Goal: Obtain resource: Obtain resource

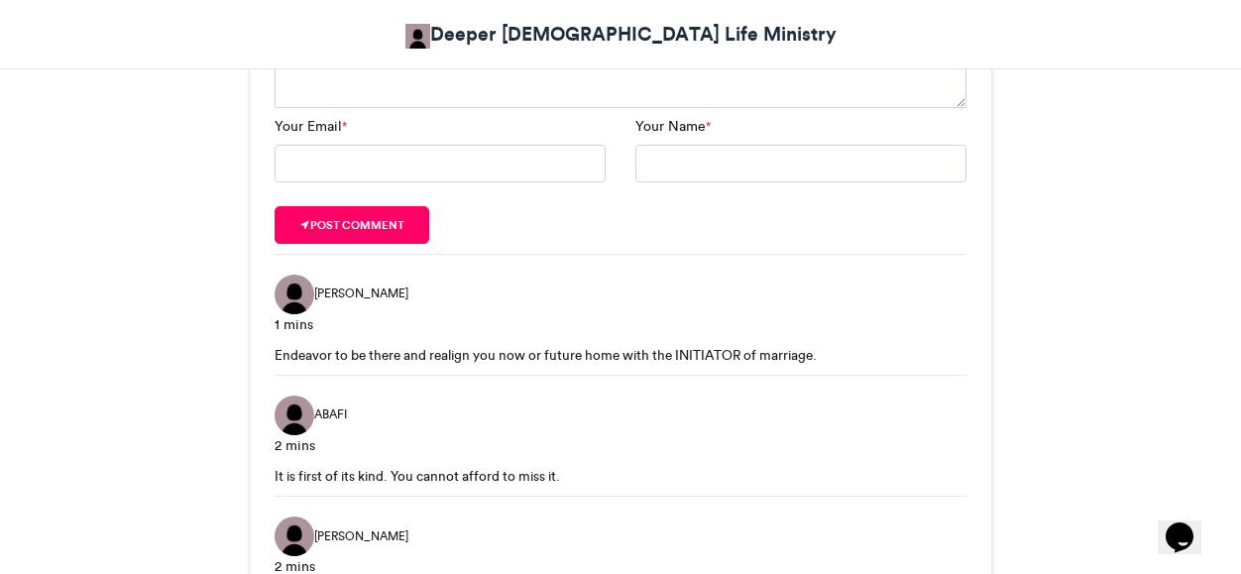
scroll to position [1164, 0]
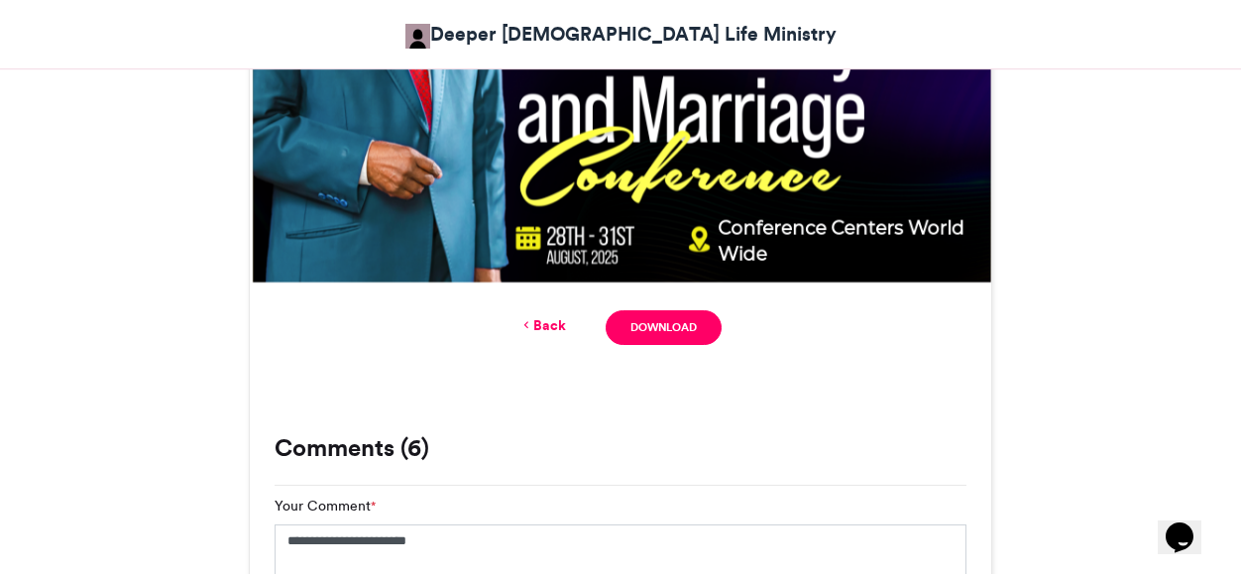
click at [548, 328] on link "Back" at bounding box center [542, 325] width 47 height 21
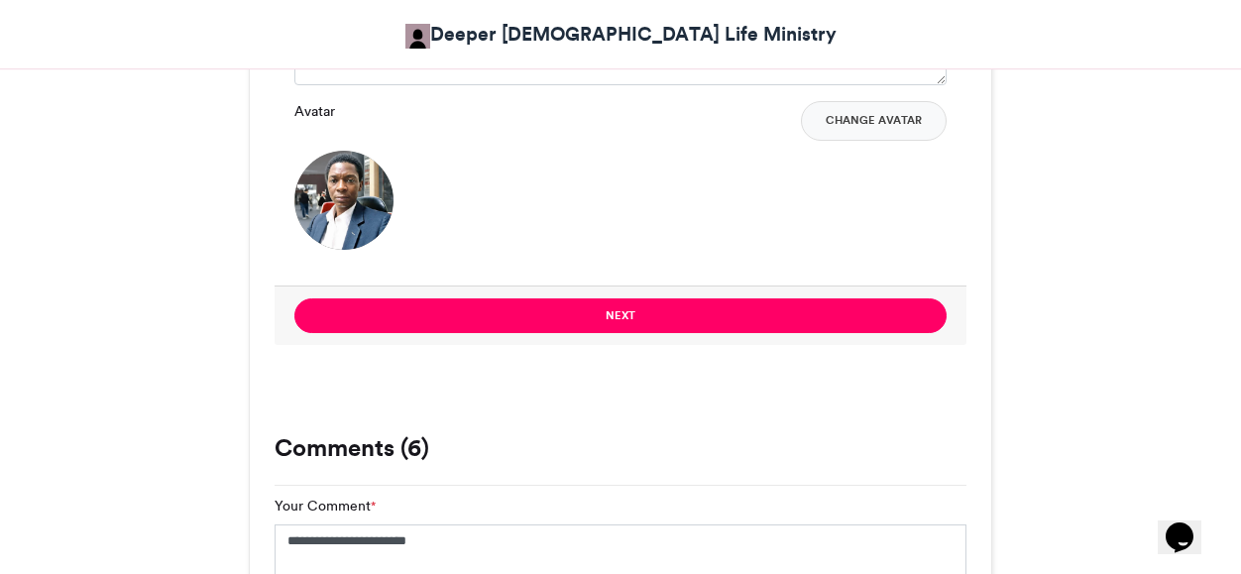
scroll to position [1269, 0]
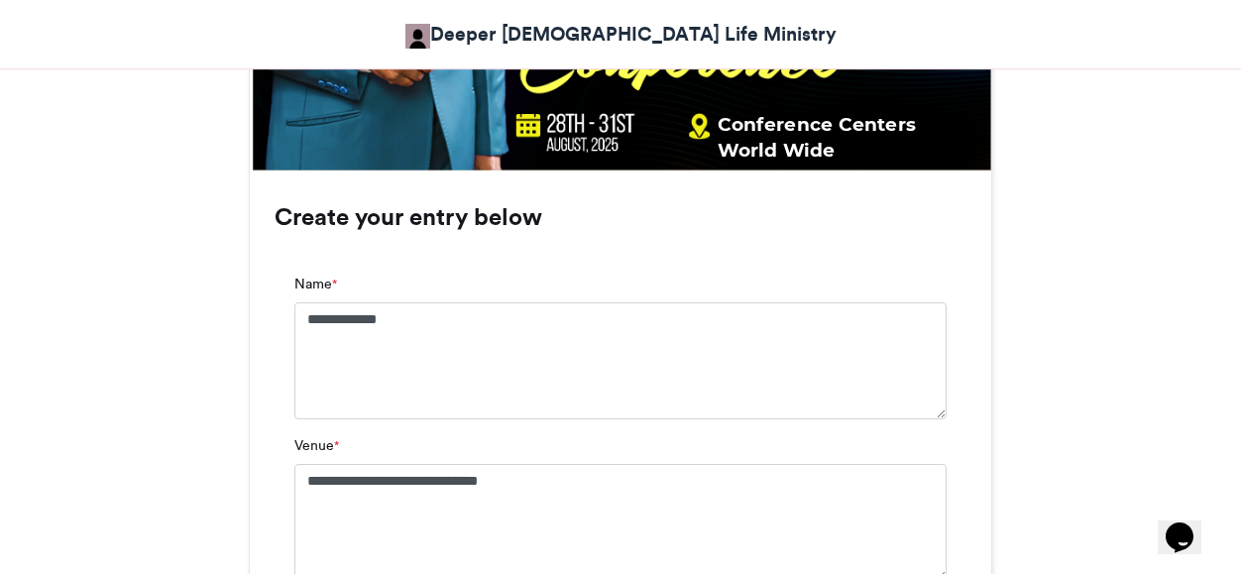
click at [630, 31] on link "Deeper Christian Life Ministry" at bounding box center [620, 34] width 431 height 29
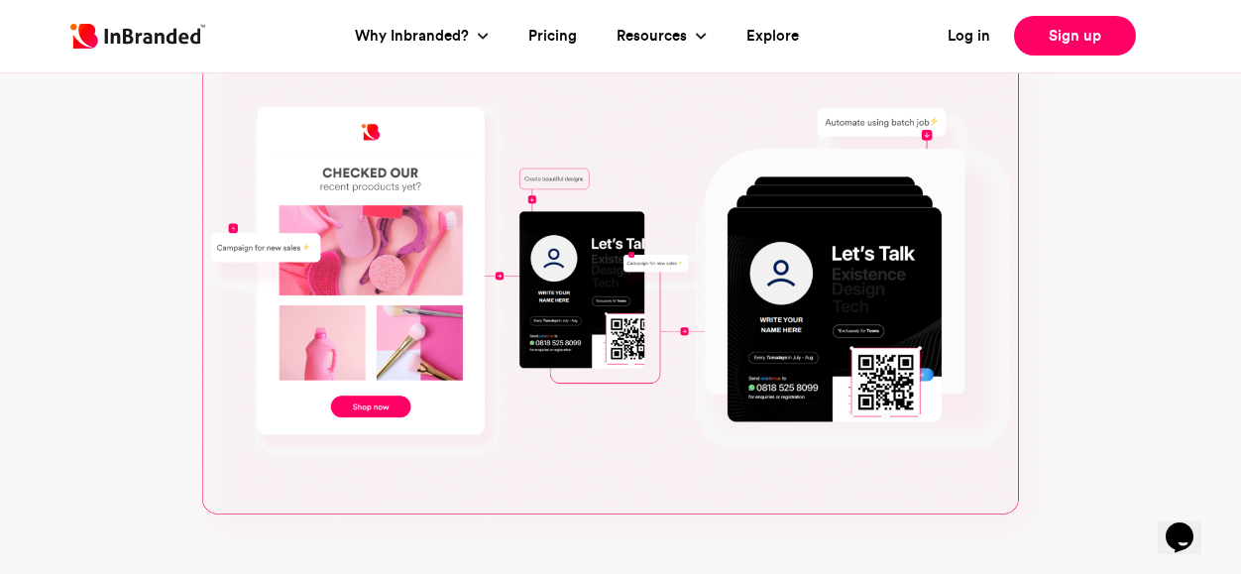
scroll to position [496, 0]
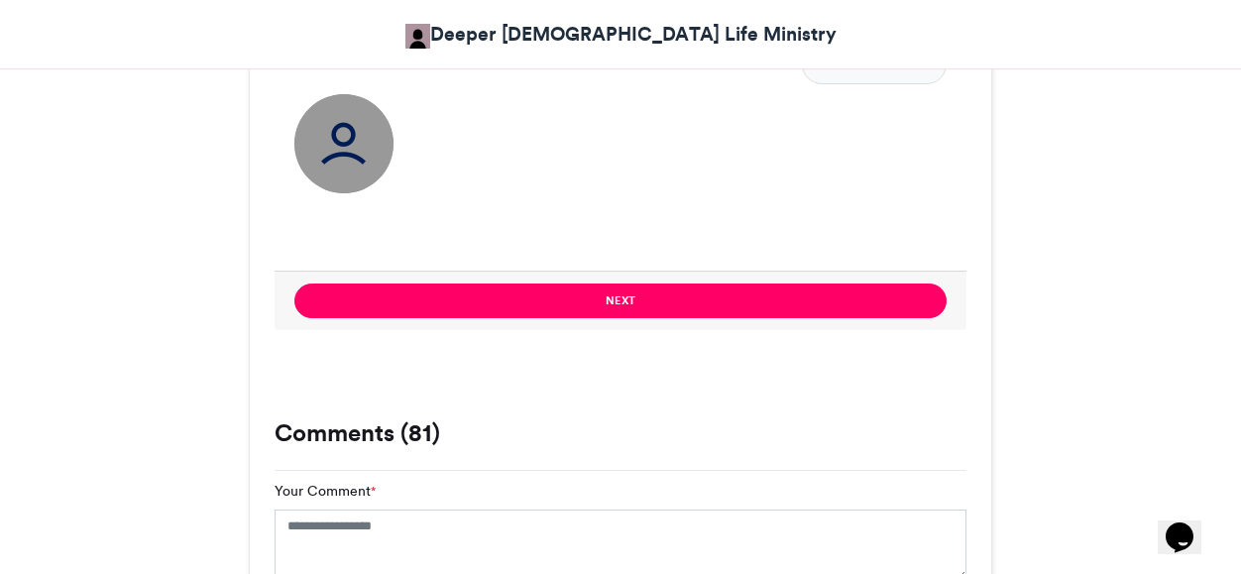
scroll to position [1290, 0]
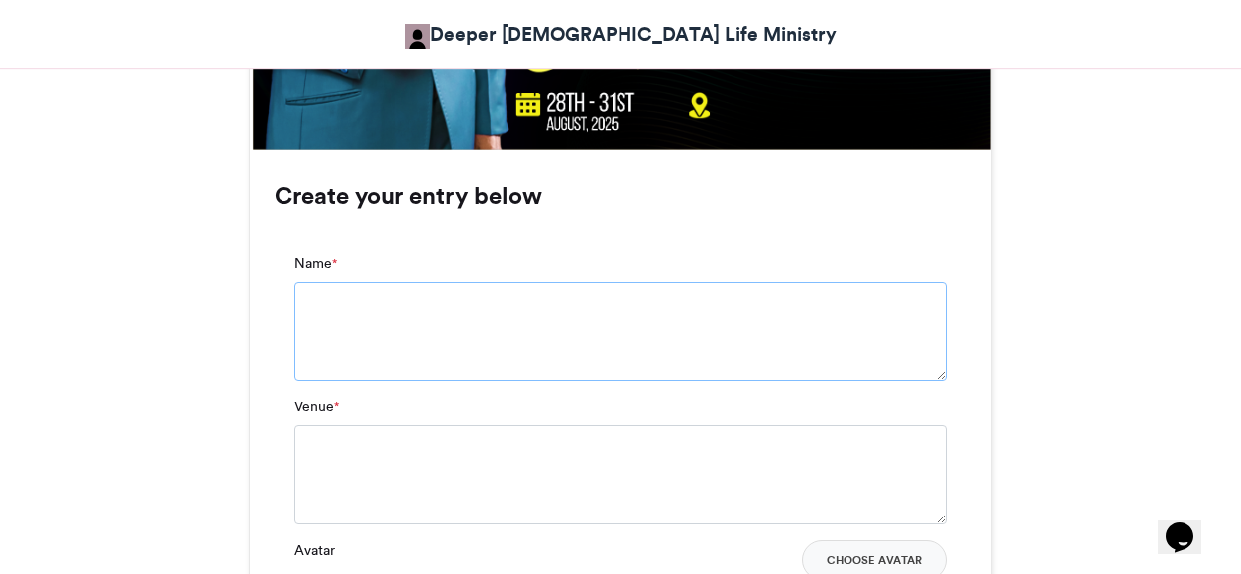
click at [366, 301] on textarea "Name *" at bounding box center [620, 331] width 652 height 99
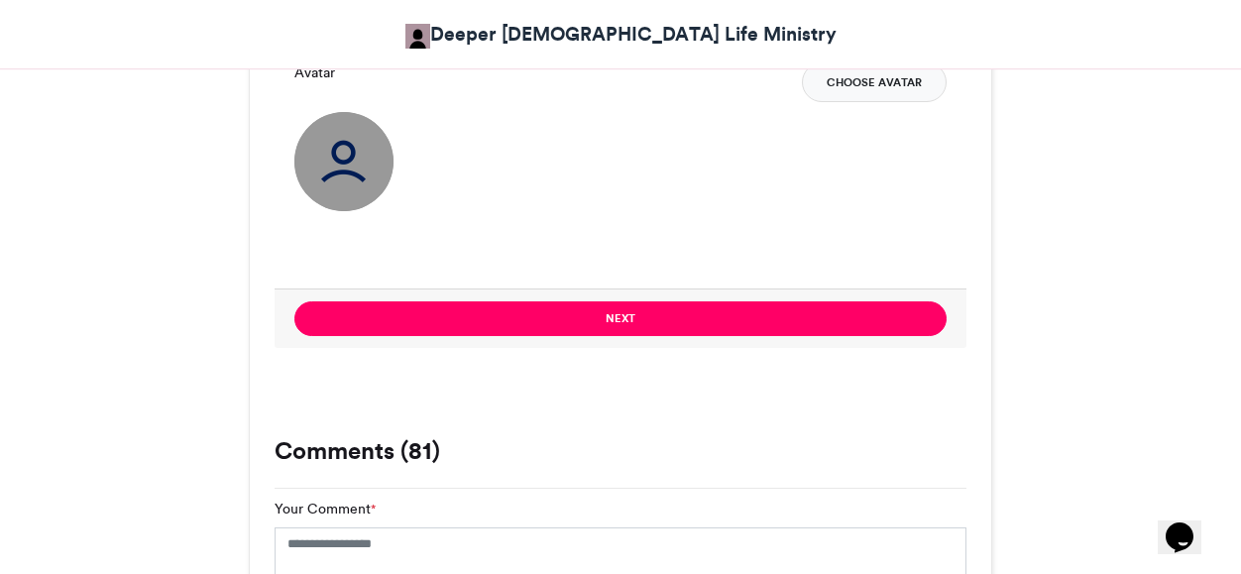
type textarea "**********"
click at [867, 80] on button "Choose Avatar" at bounding box center [874, 82] width 145 height 40
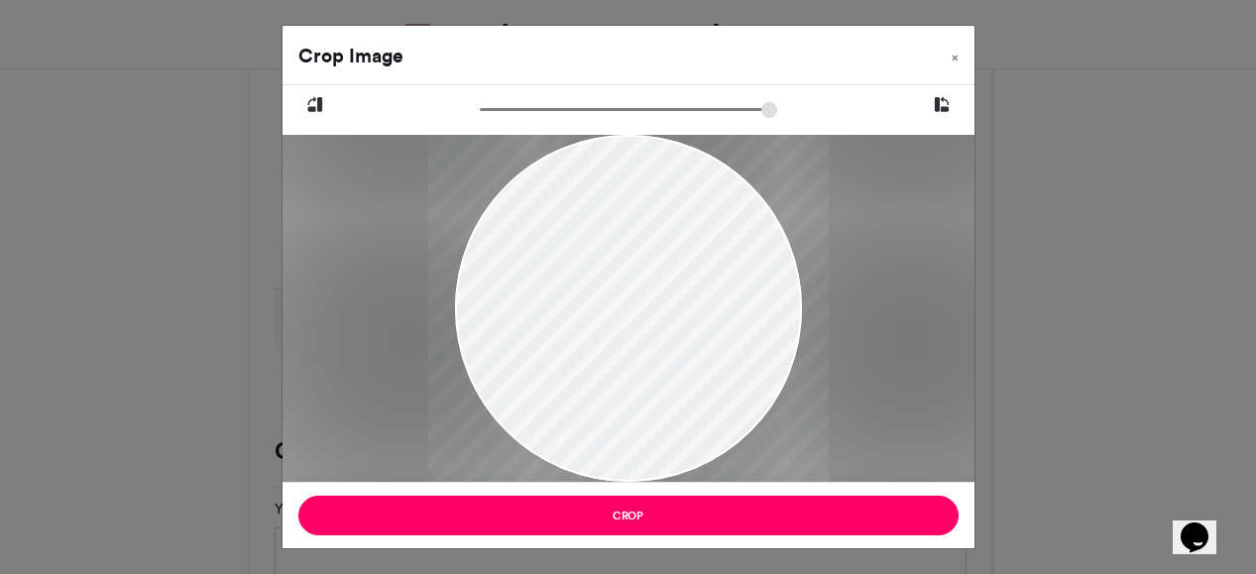
type input "******"
drag, startPoint x: 492, startPoint y: 111, endPoint x: 387, endPoint y: 127, distance: 106.3
click at [480, 119] on input "zoom" at bounding box center [628, 109] width 297 height 19
click at [627, 285] on div at bounding box center [628, 314] width 347 height 619
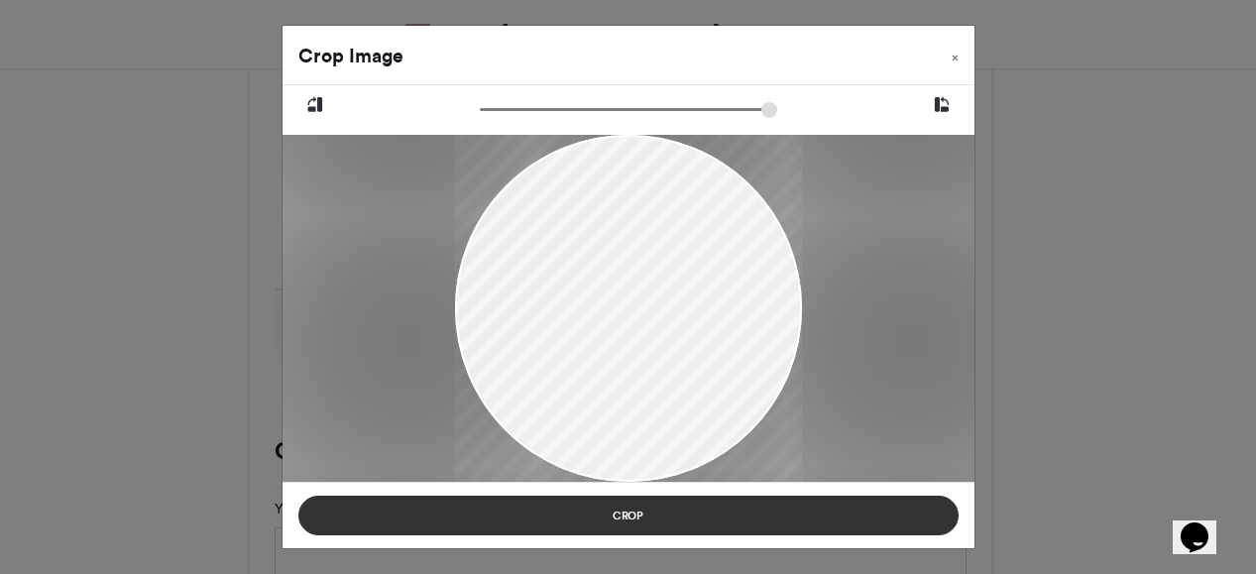
click at [736, 516] on button "Crop" at bounding box center [628, 516] width 660 height 40
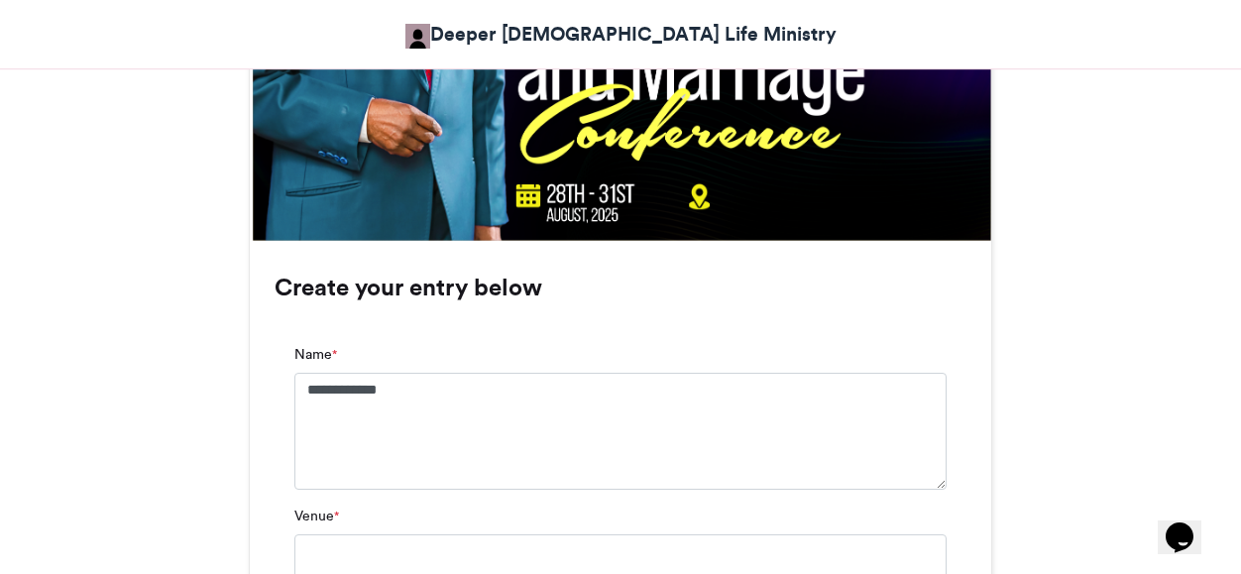
scroll to position [1694, 0]
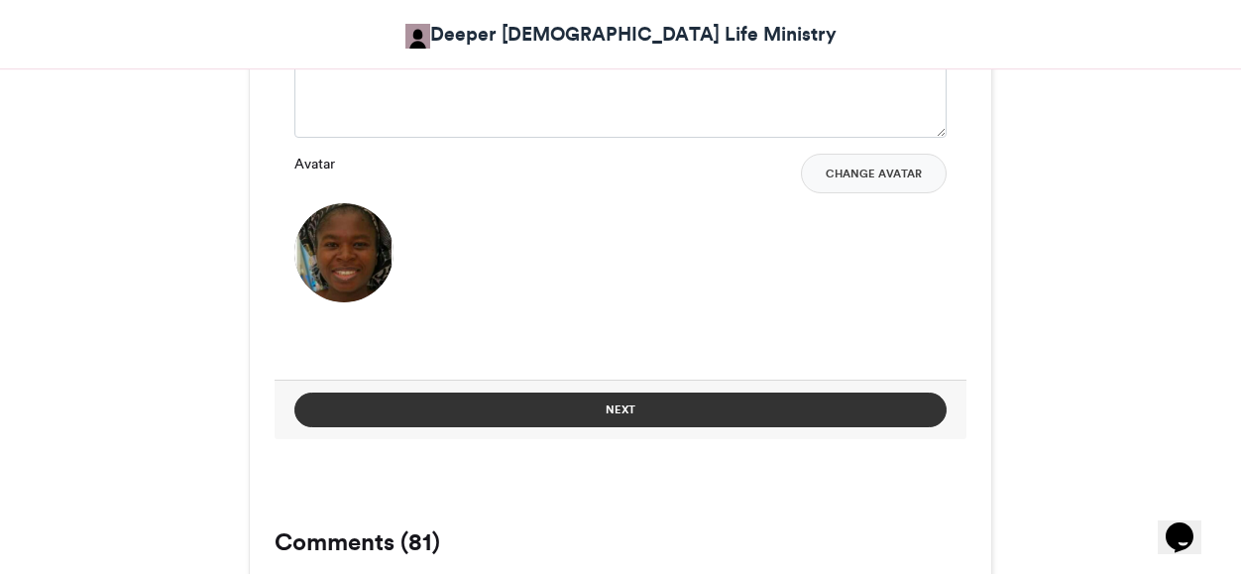
click at [693, 414] on button "Next" at bounding box center [620, 410] width 652 height 35
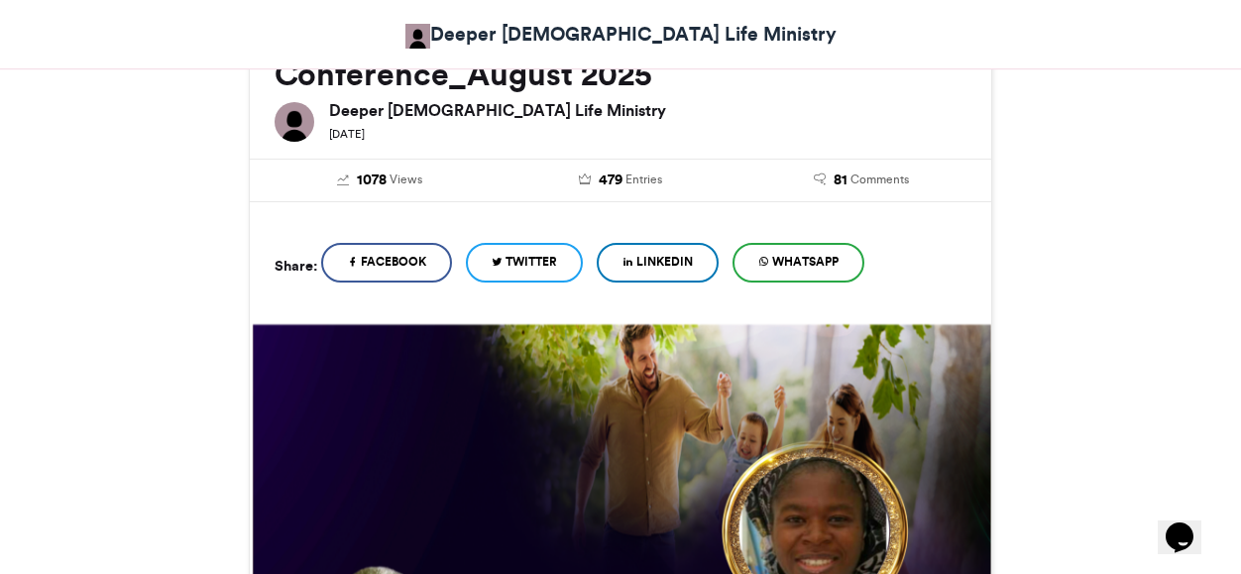
scroll to position [1111, 0]
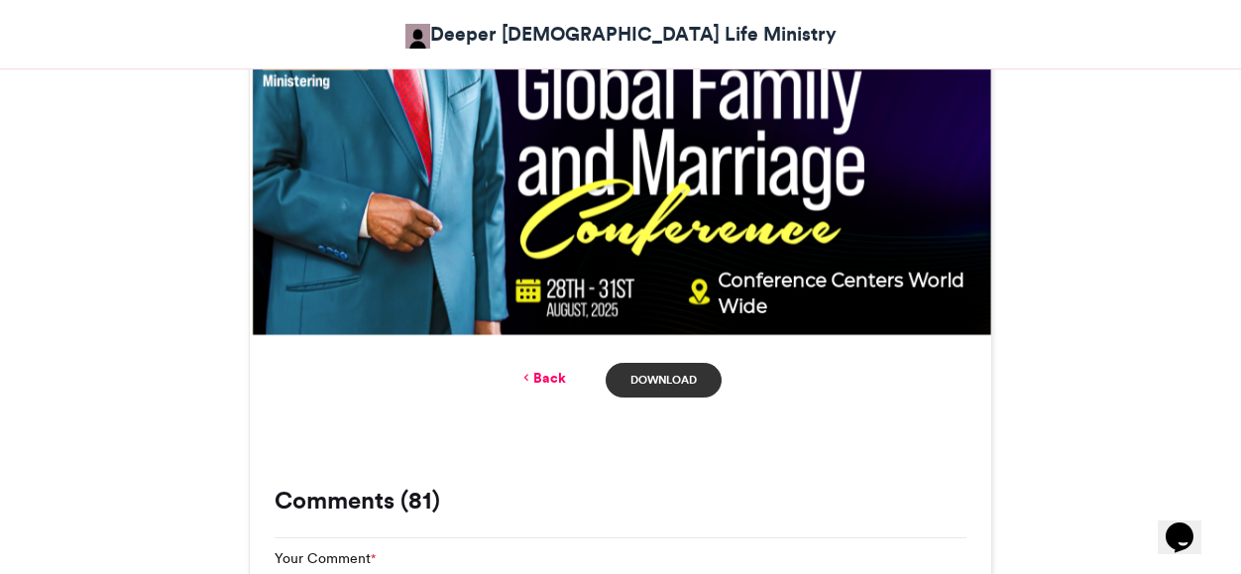
click at [669, 378] on link "Download" at bounding box center [664, 380] width 116 height 35
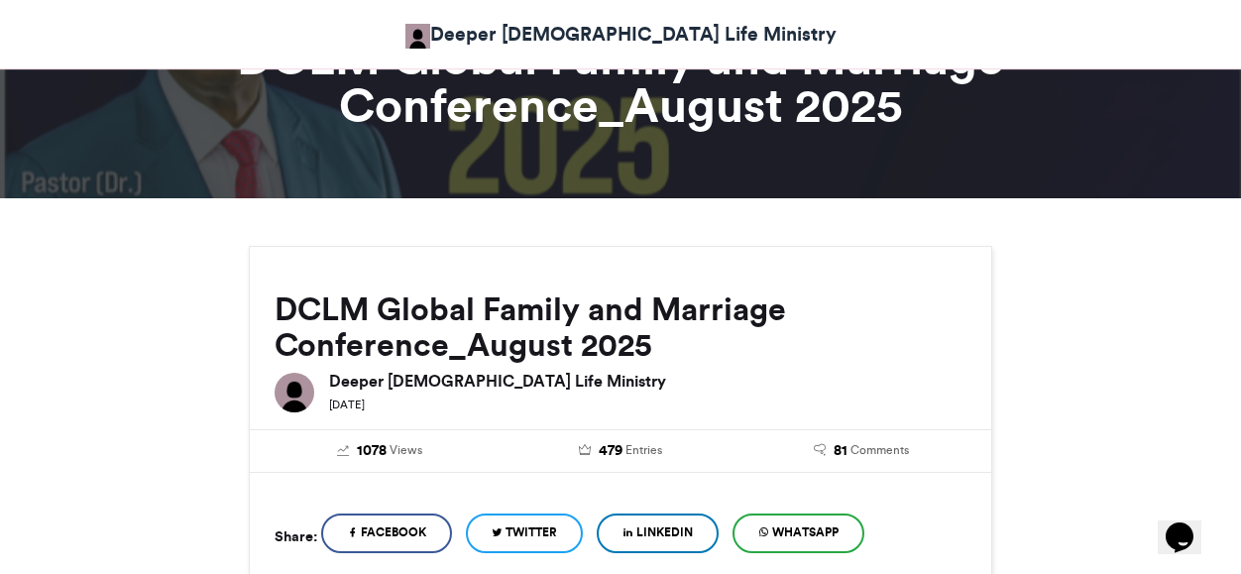
scroll to position [0, 0]
